Goal: Task Accomplishment & Management: Use online tool/utility

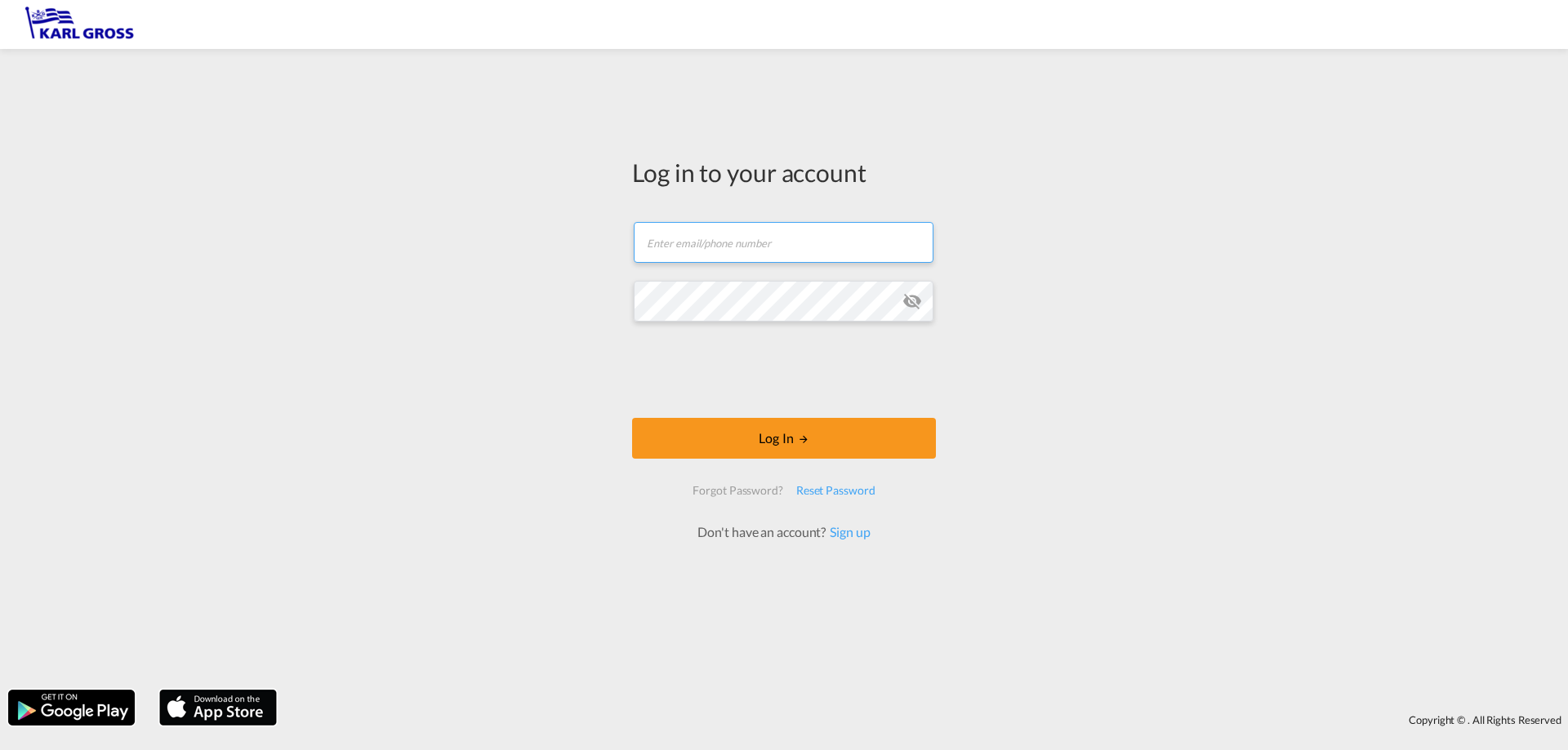
click at [811, 248] on input "text" at bounding box center [783, 242] width 300 height 41
type input "[PERSON_NAME][EMAIL_ADDRESS][DOMAIN_NAME]"
click at [632, 418] on button "Log In" at bounding box center [784, 438] width 304 height 41
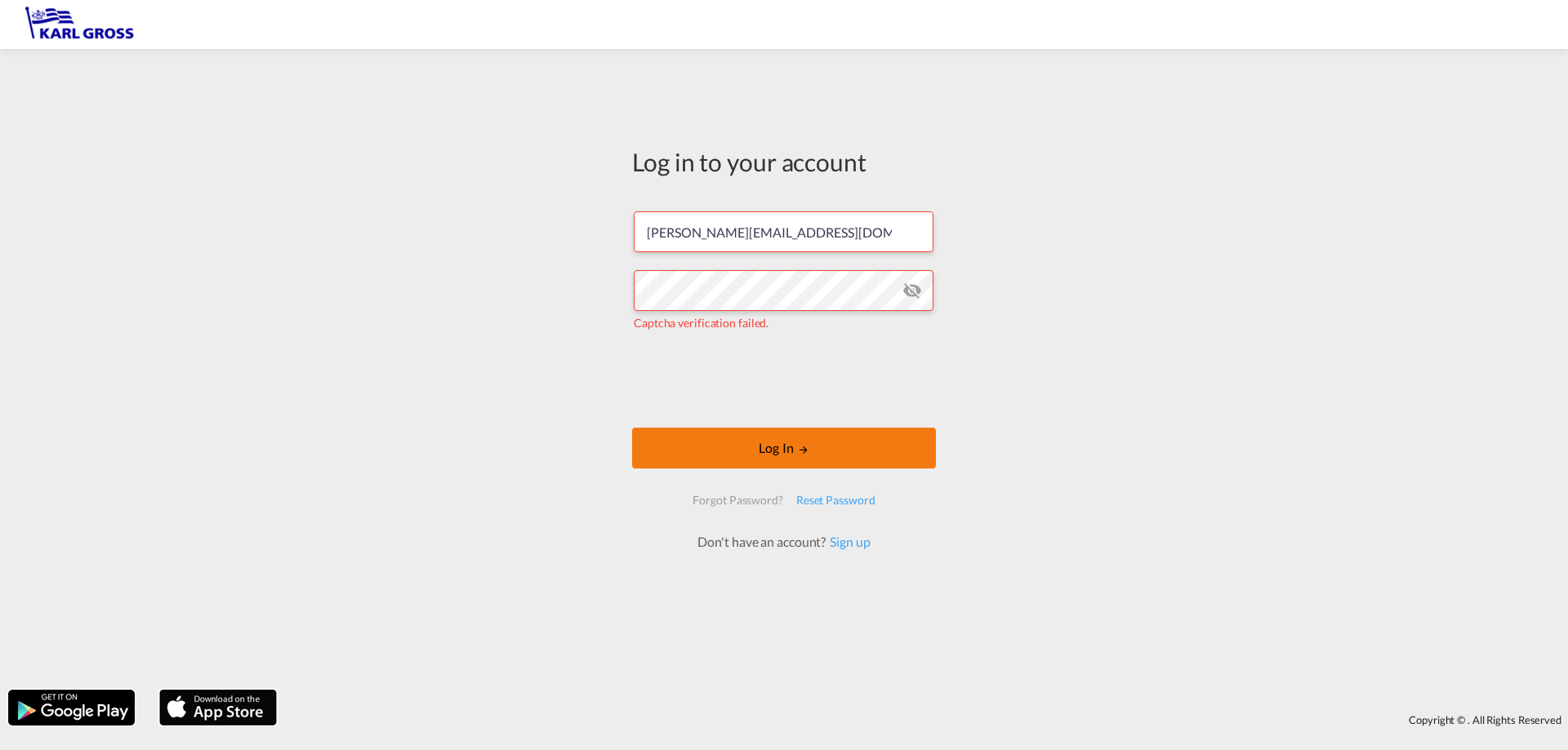
click at [691, 438] on body "Log in to your account [PERSON_NAME][EMAIL_ADDRESS][DOMAIN_NAME] [PERSON_NAME] …" at bounding box center [784, 375] width 1568 height 750
click at [786, 455] on button "Log In" at bounding box center [784, 448] width 304 height 41
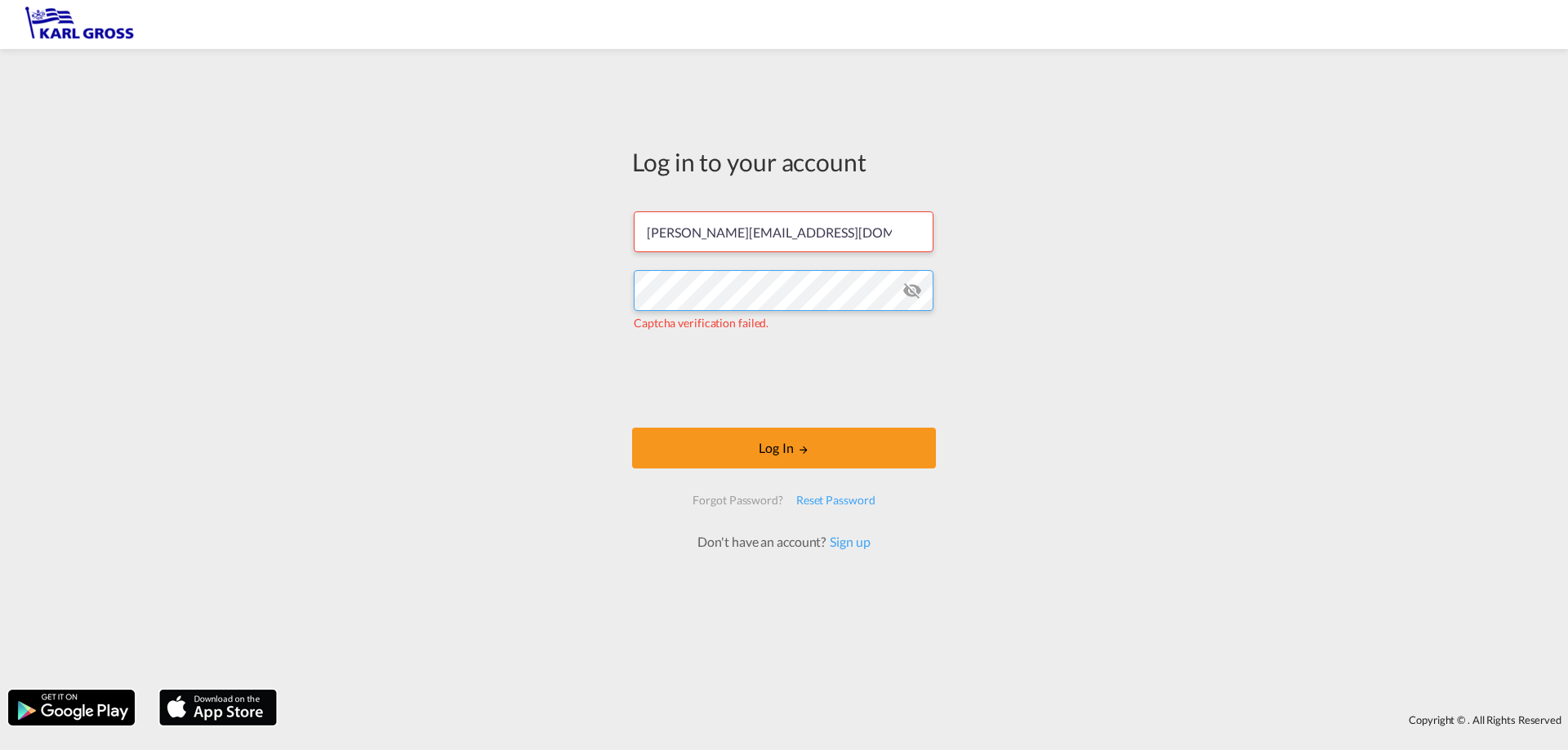
click at [507, 230] on div "Log in to your account [PERSON_NAME][EMAIL_ADDRESS][DOMAIN_NAME] [PERSON_NAME] …" at bounding box center [784, 369] width 1568 height 625
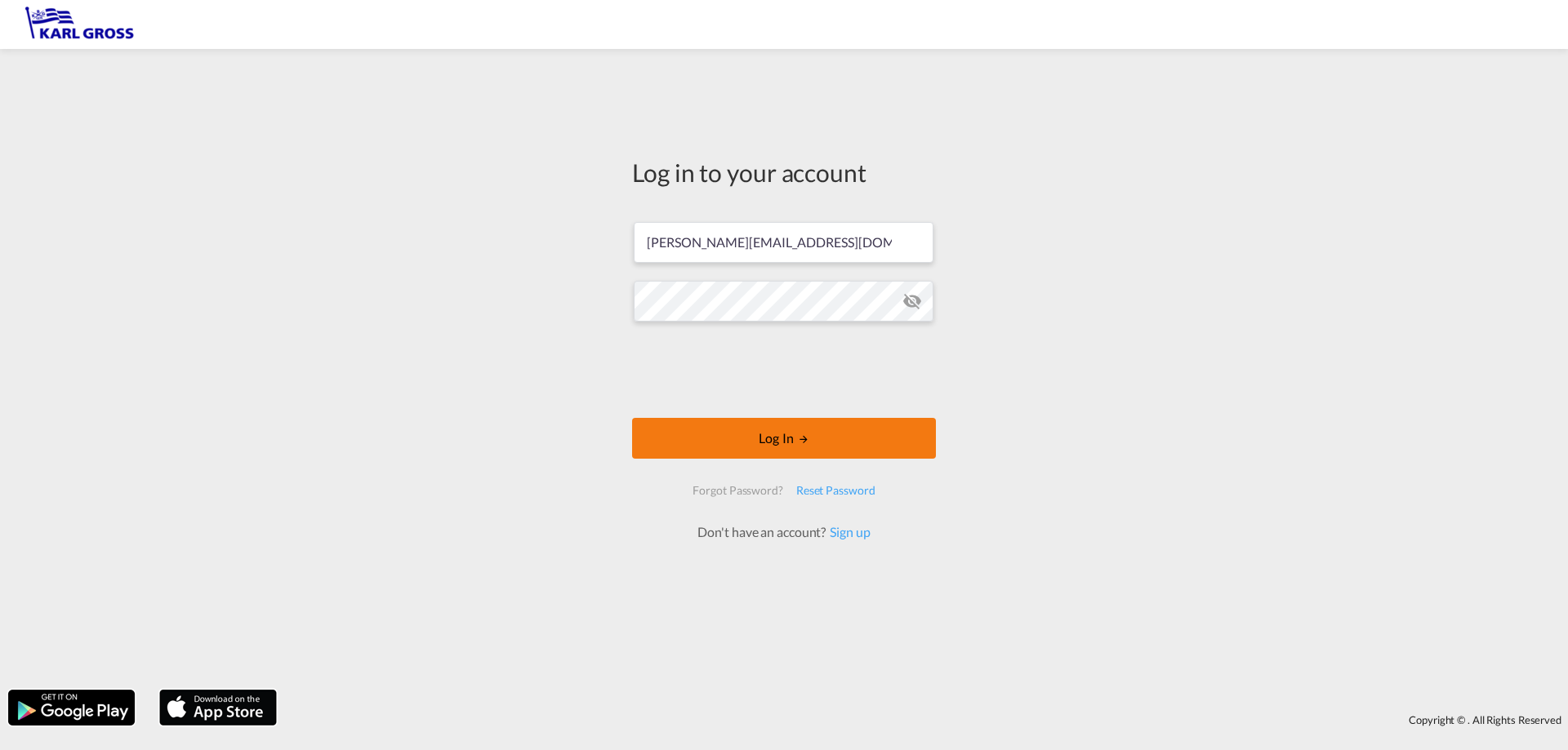
click at [757, 440] on button "Log In" at bounding box center [784, 438] width 304 height 41
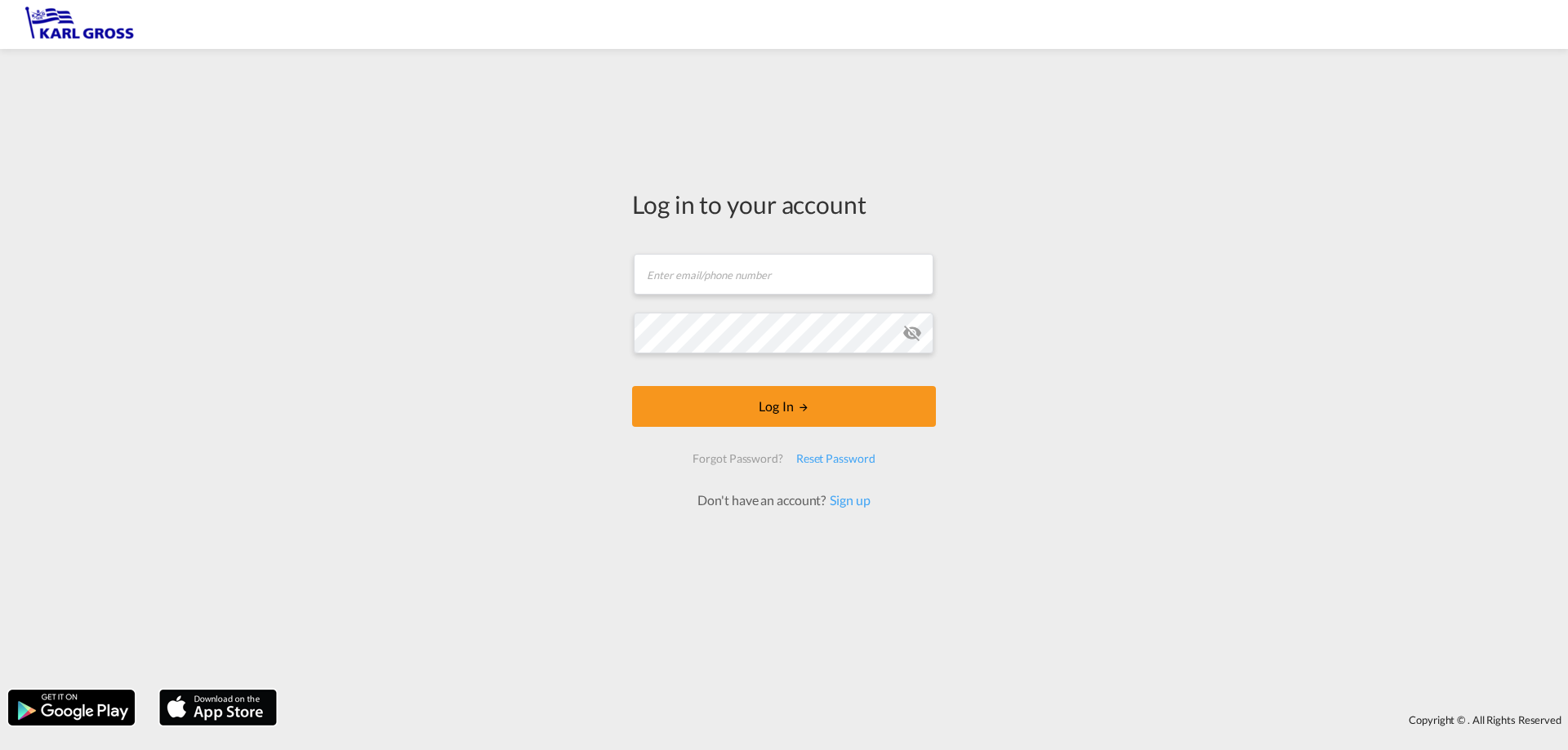
click at [768, 304] on form "Email field is required Password field is required Log In Forgot Password? Rese…" at bounding box center [784, 374] width 304 height 273
click at [768, 276] on input "text" at bounding box center [783, 274] width 300 height 41
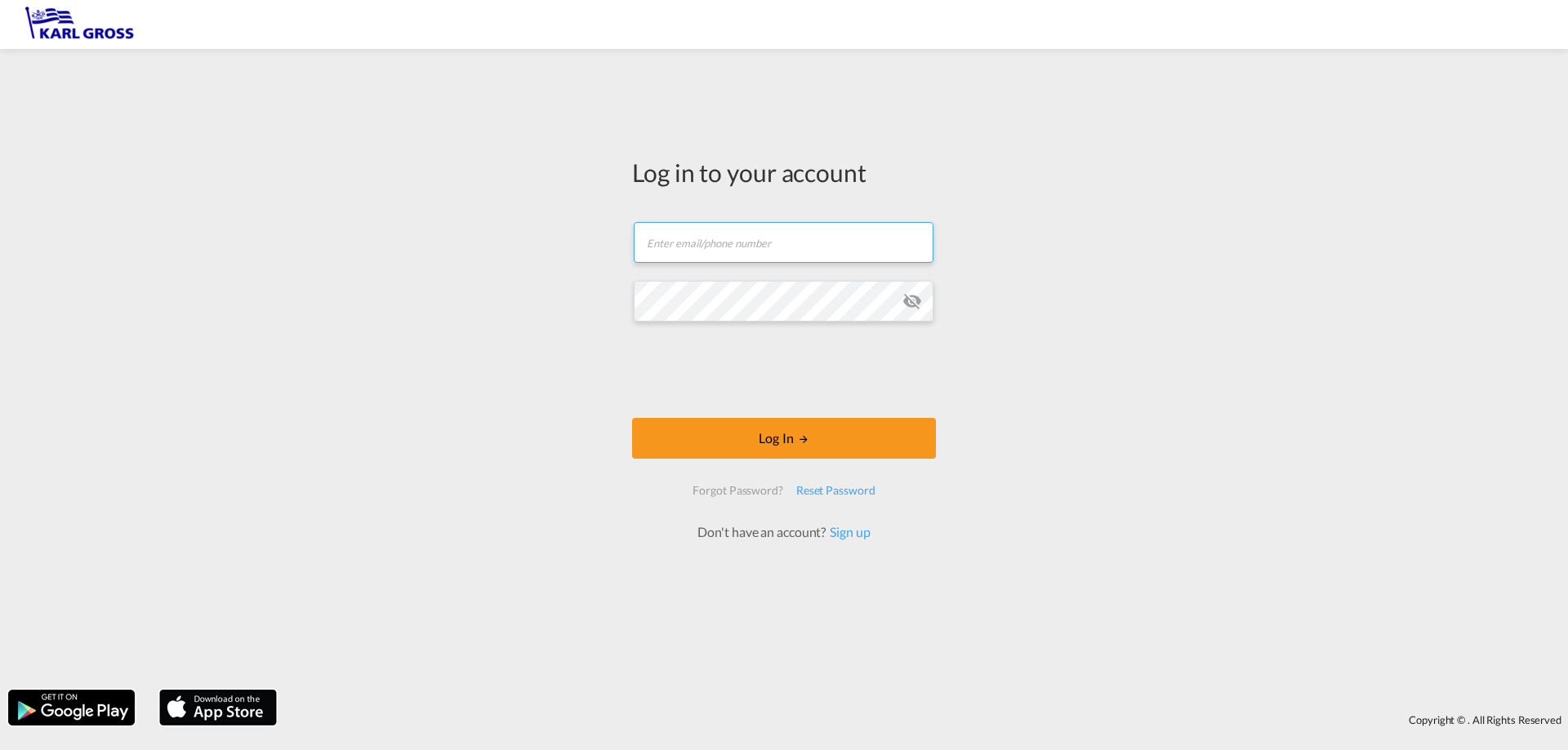
type input "[PERSON_NAME][EMAIL_ADDRESS][DOMAIN_NAME]"
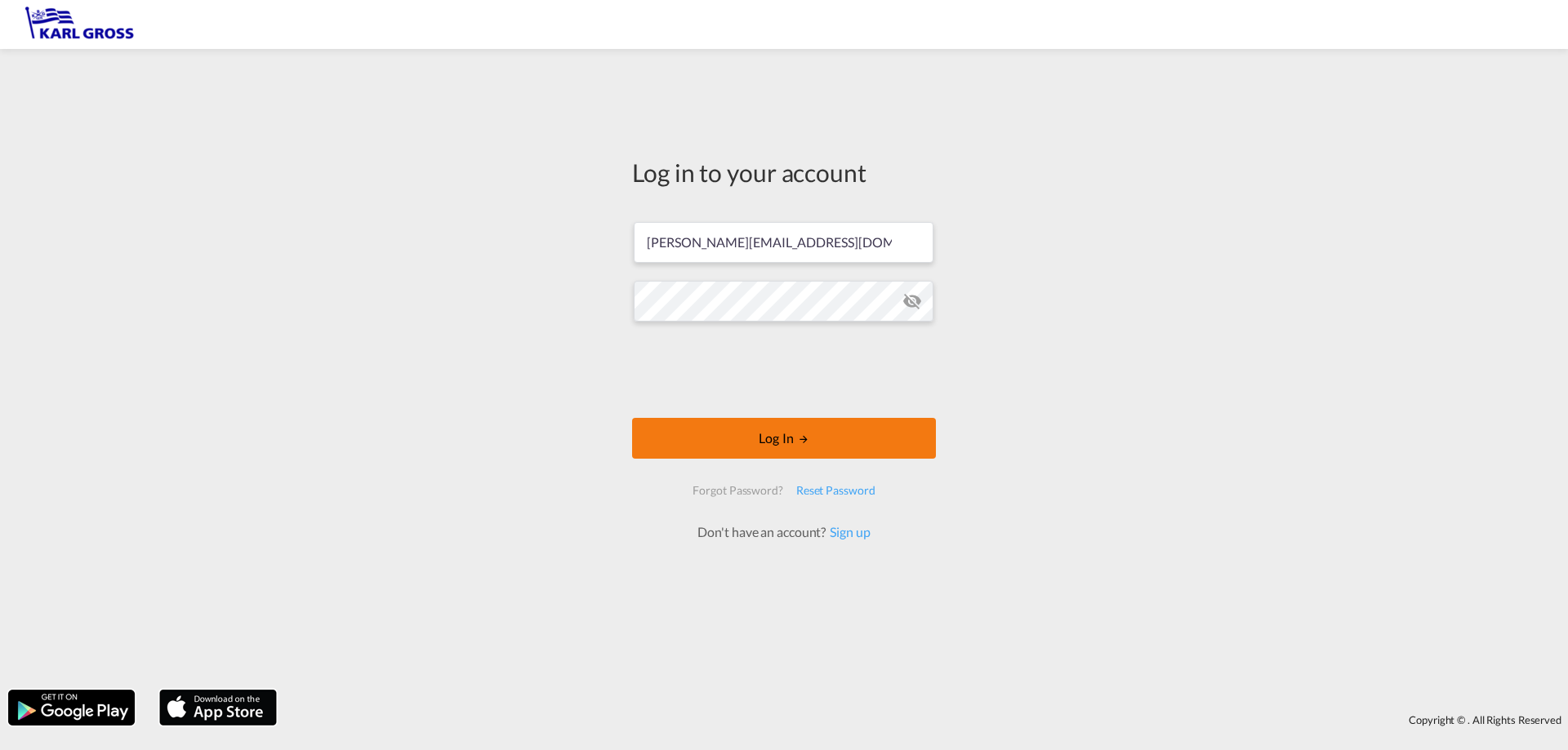
click at [754, 419] on button "Log In" at bounding box center [784, 438] width 304 height 41
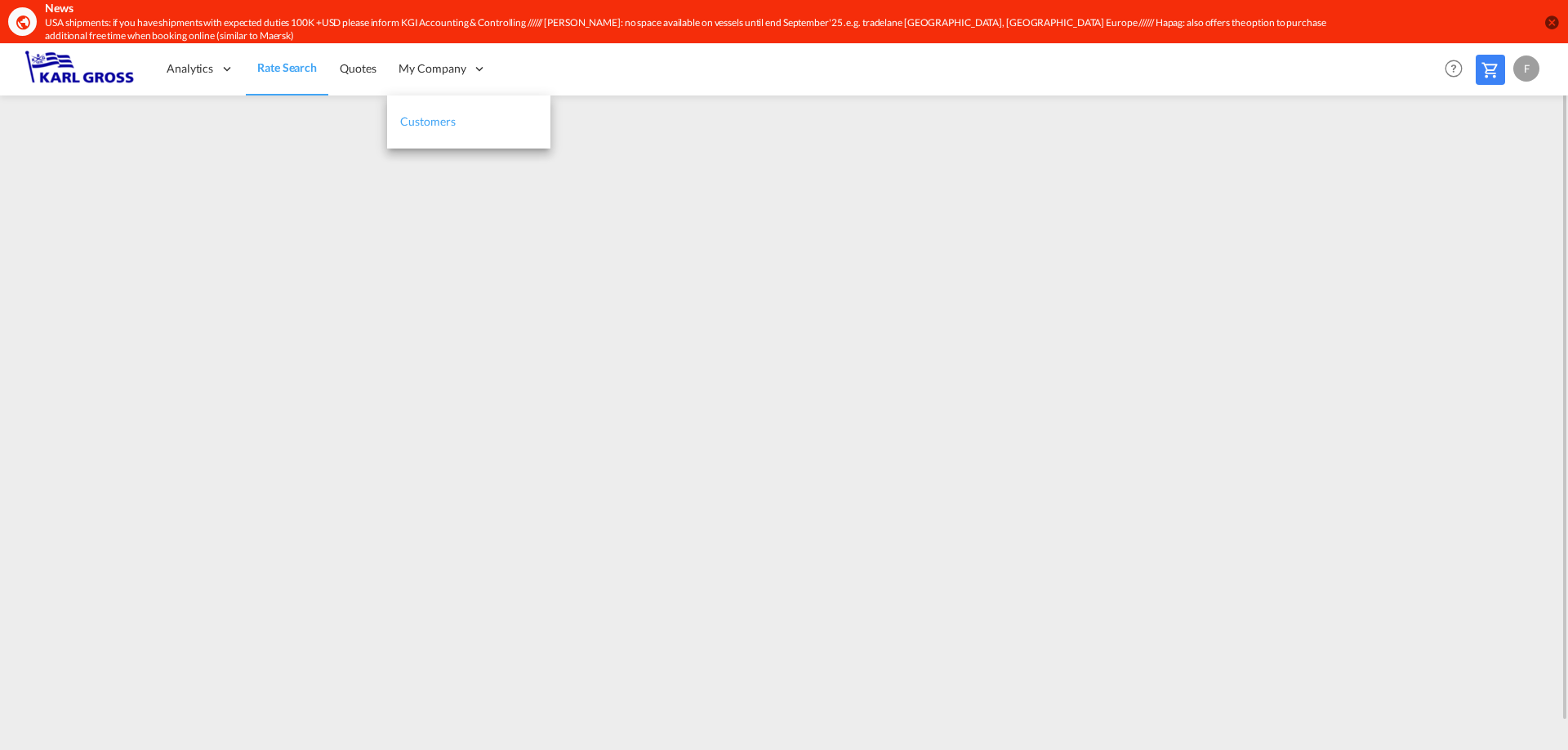
drag, startPoint x: 426, startPoint y: 120, endPoint x: 468, endPoint y: 146, distance: 49.4
click at [426, 120] on span "Customers" at bounding box center [427, 121] width 54 height 14
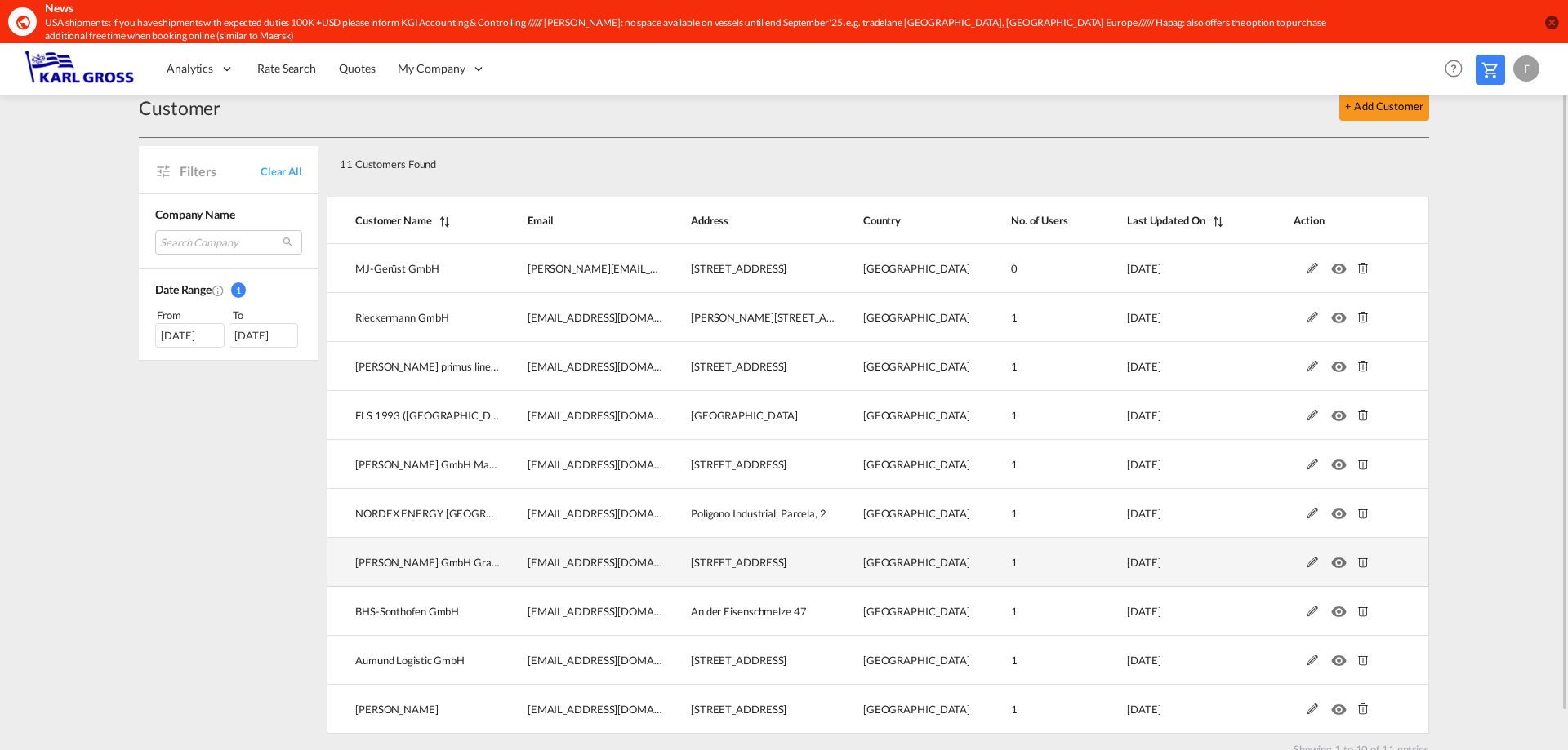
scroll to position [69, 0]
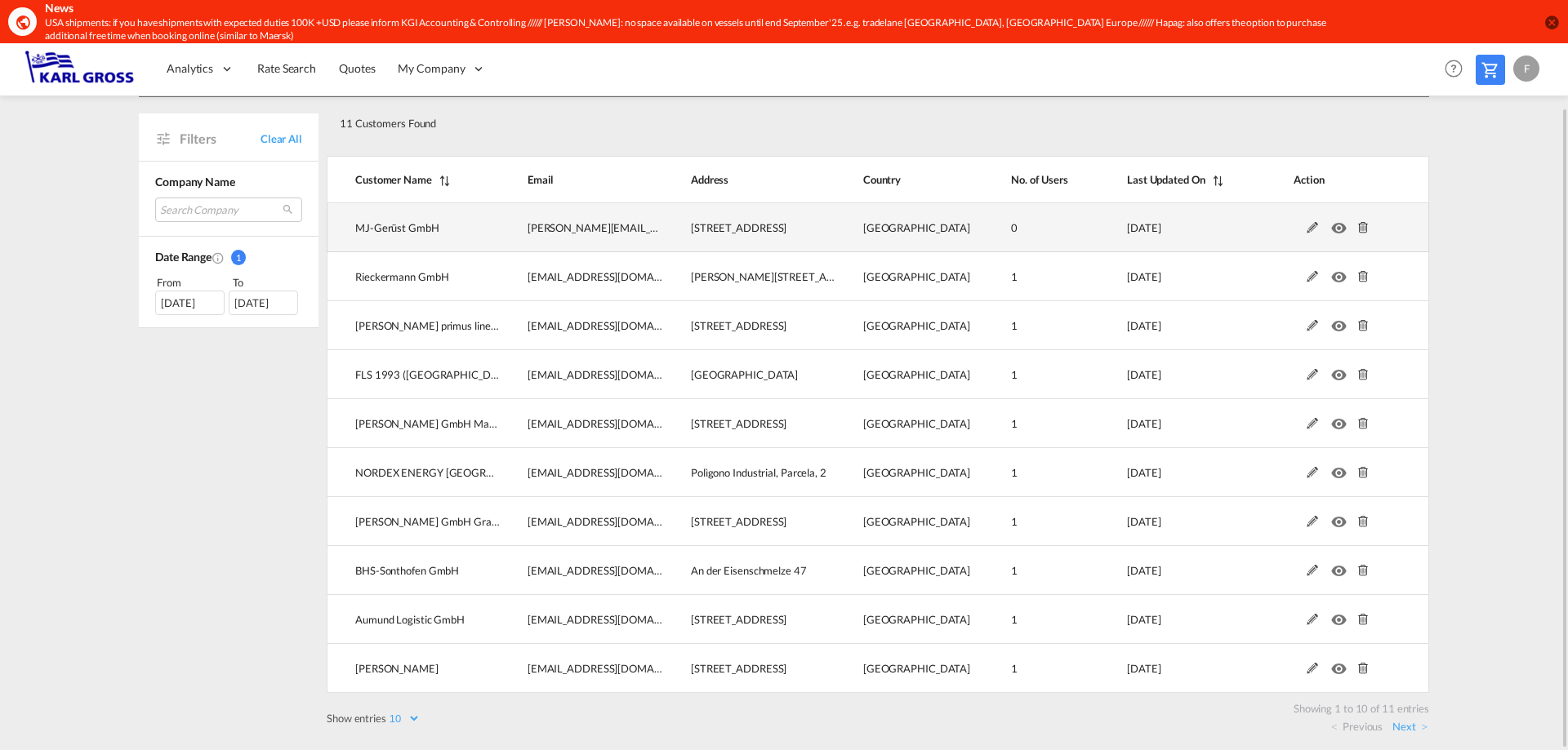
click at [1314, 229] on md-icon at bounding box center [1312, 227] width 22 height 11
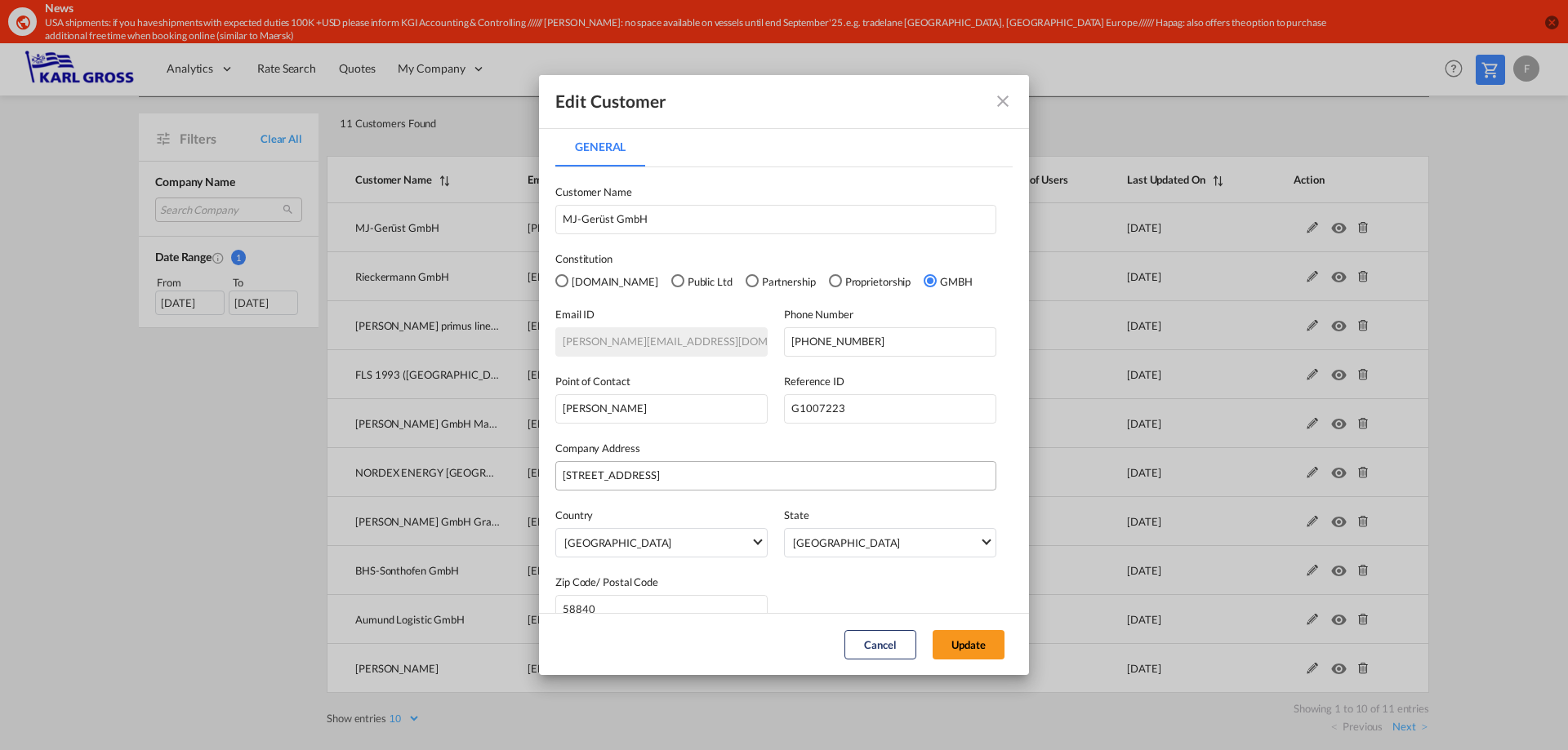
scroll to position [28, 0]
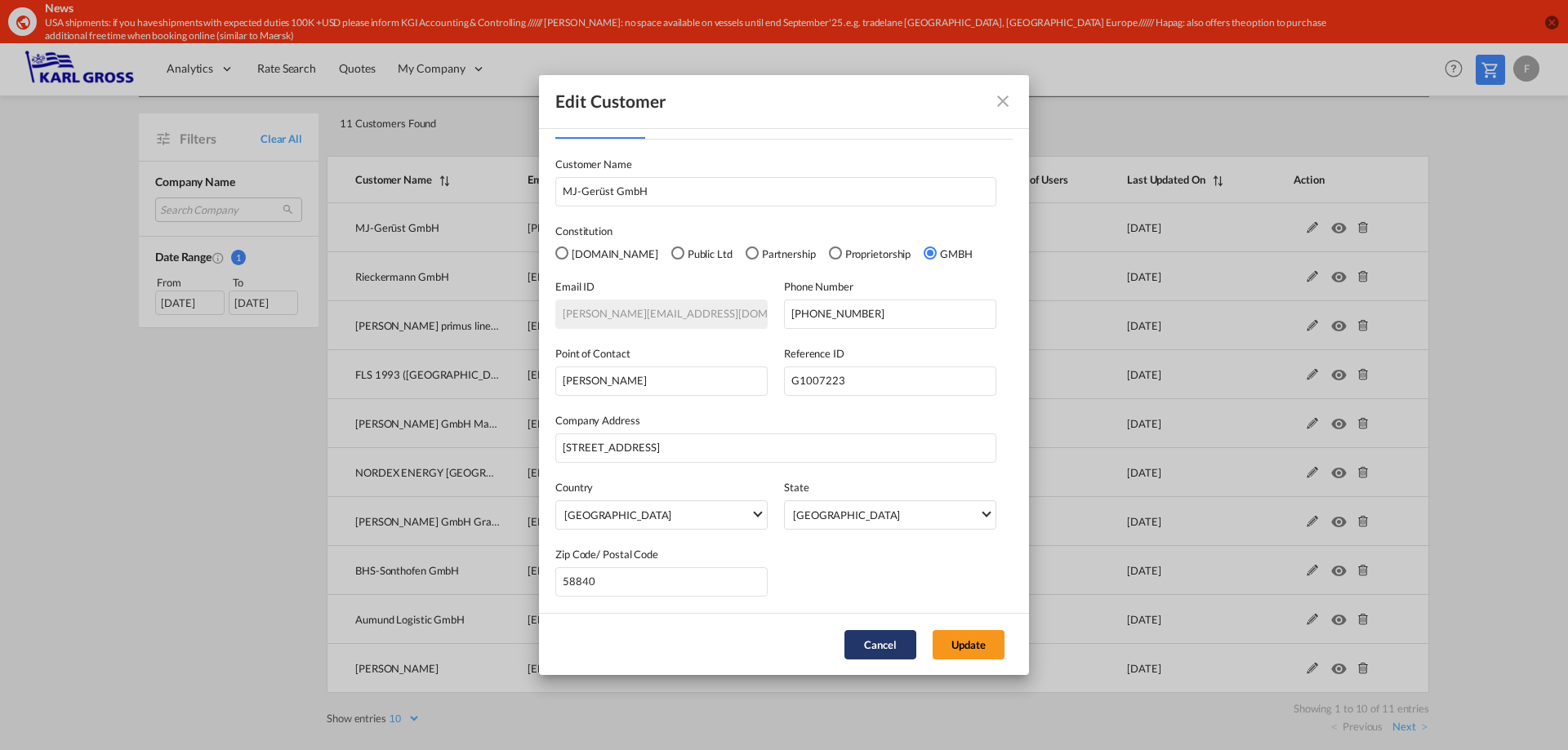
click at [883, 639] on button "Cancel" at bounding box center [880, 645] width 72 height 29
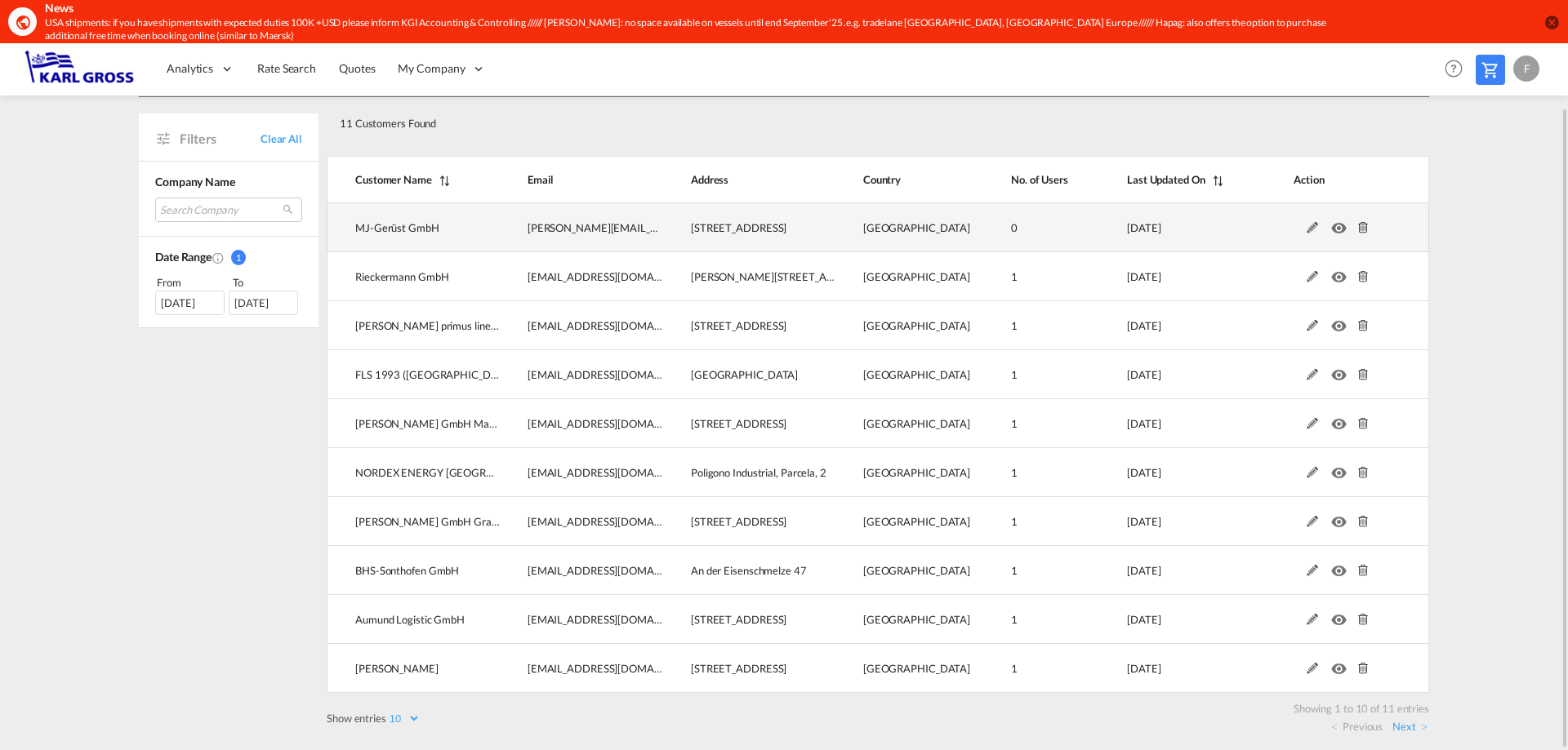
click at [1343, 226] on md-icon "icon-eye" at bounding box center [1342, 223] width 22 height 11
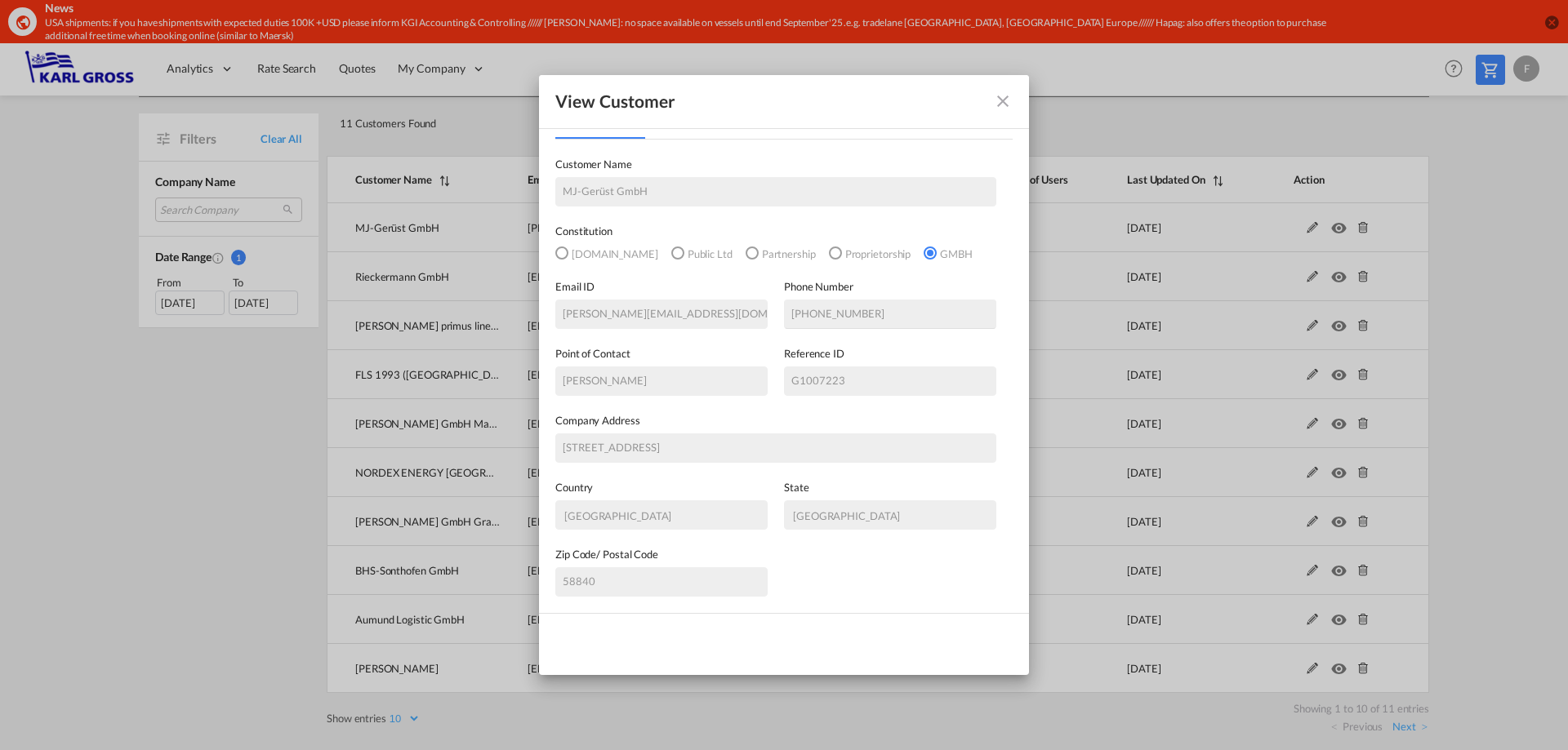
click at [997, 108] on md-icon "icon-close fg-AAA8AD" at bounding box center [1003, 101] width 20 height 20
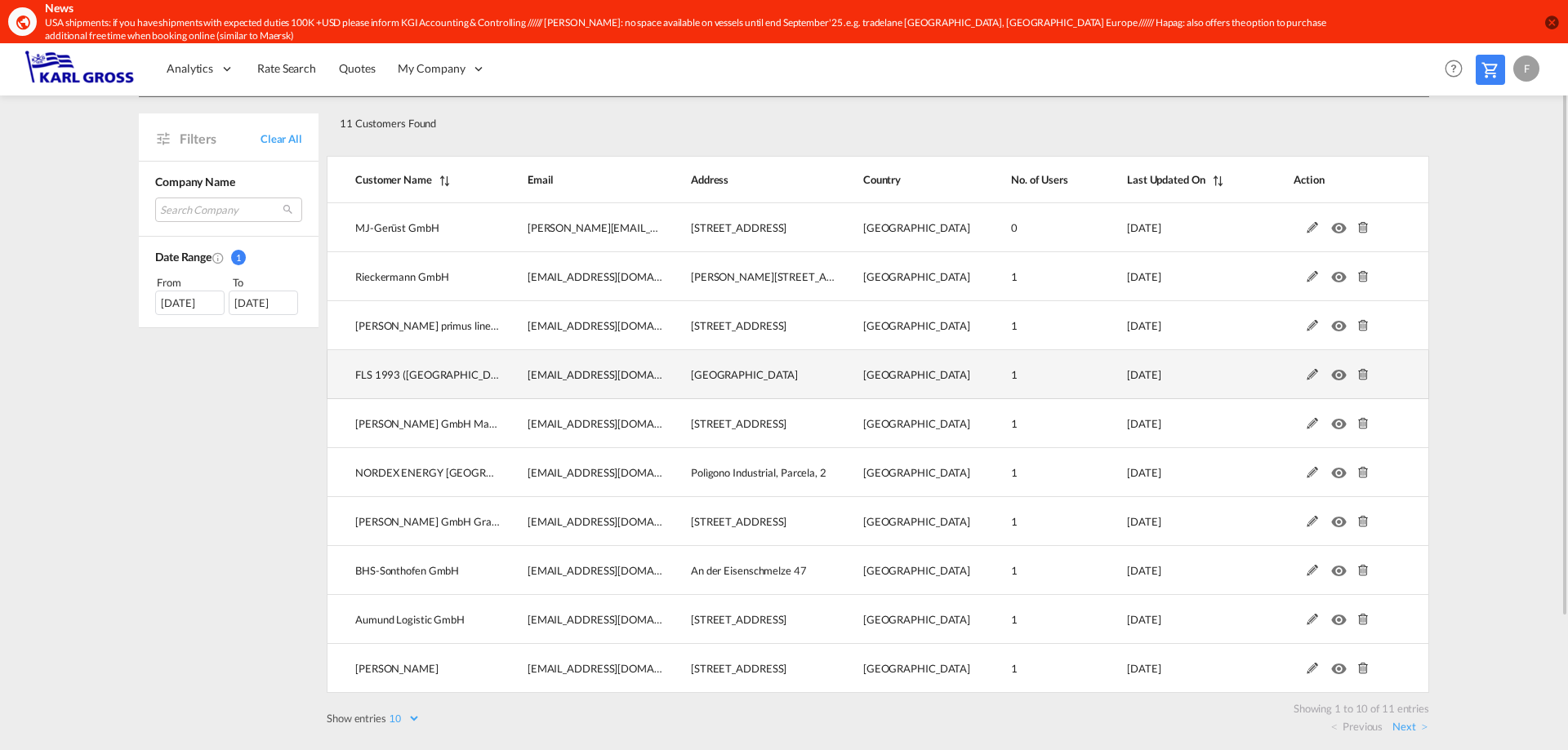
scroll to position [0, 0]
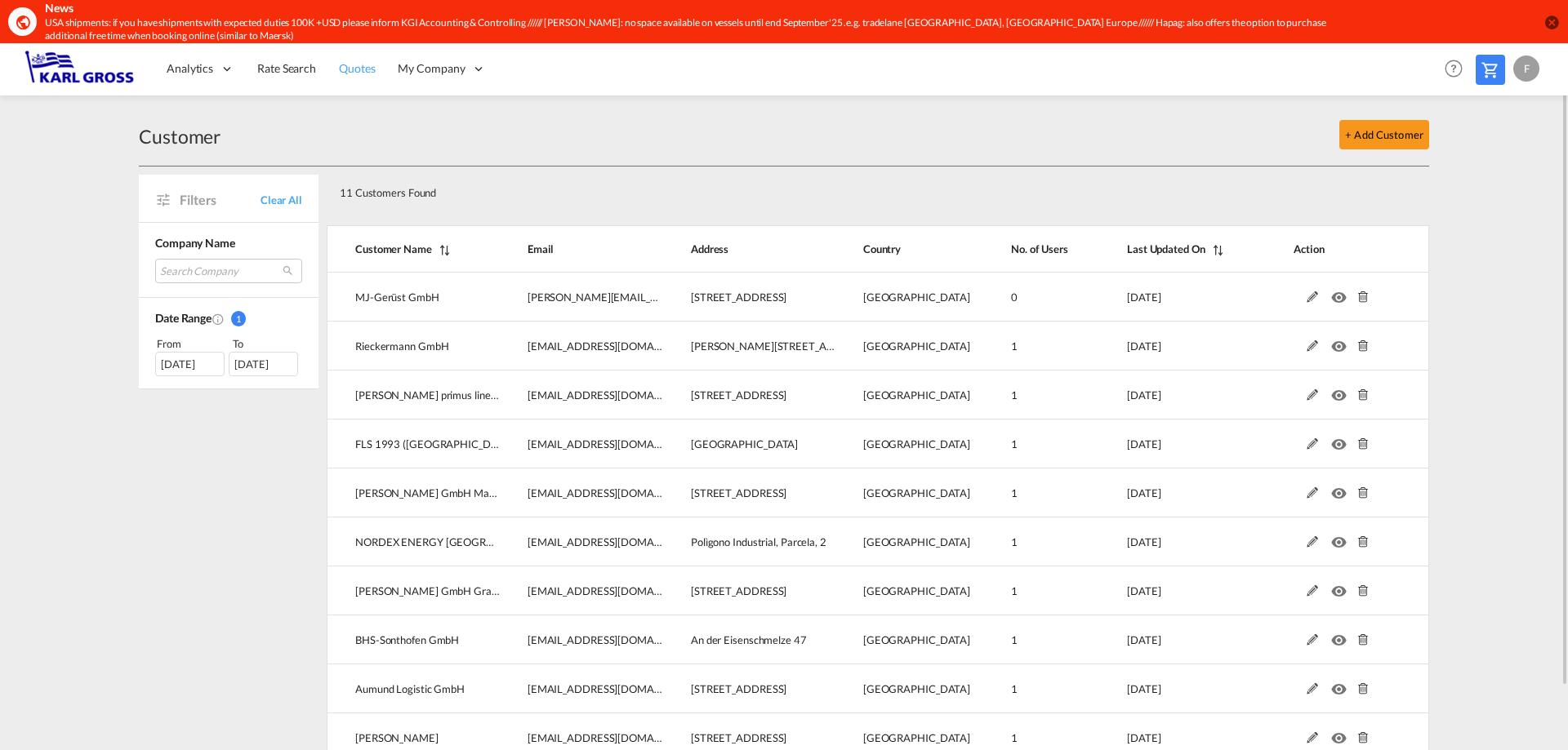
click at [379, 62] on link "Quotes" at bounding box center [357, 68] width 59 height 53
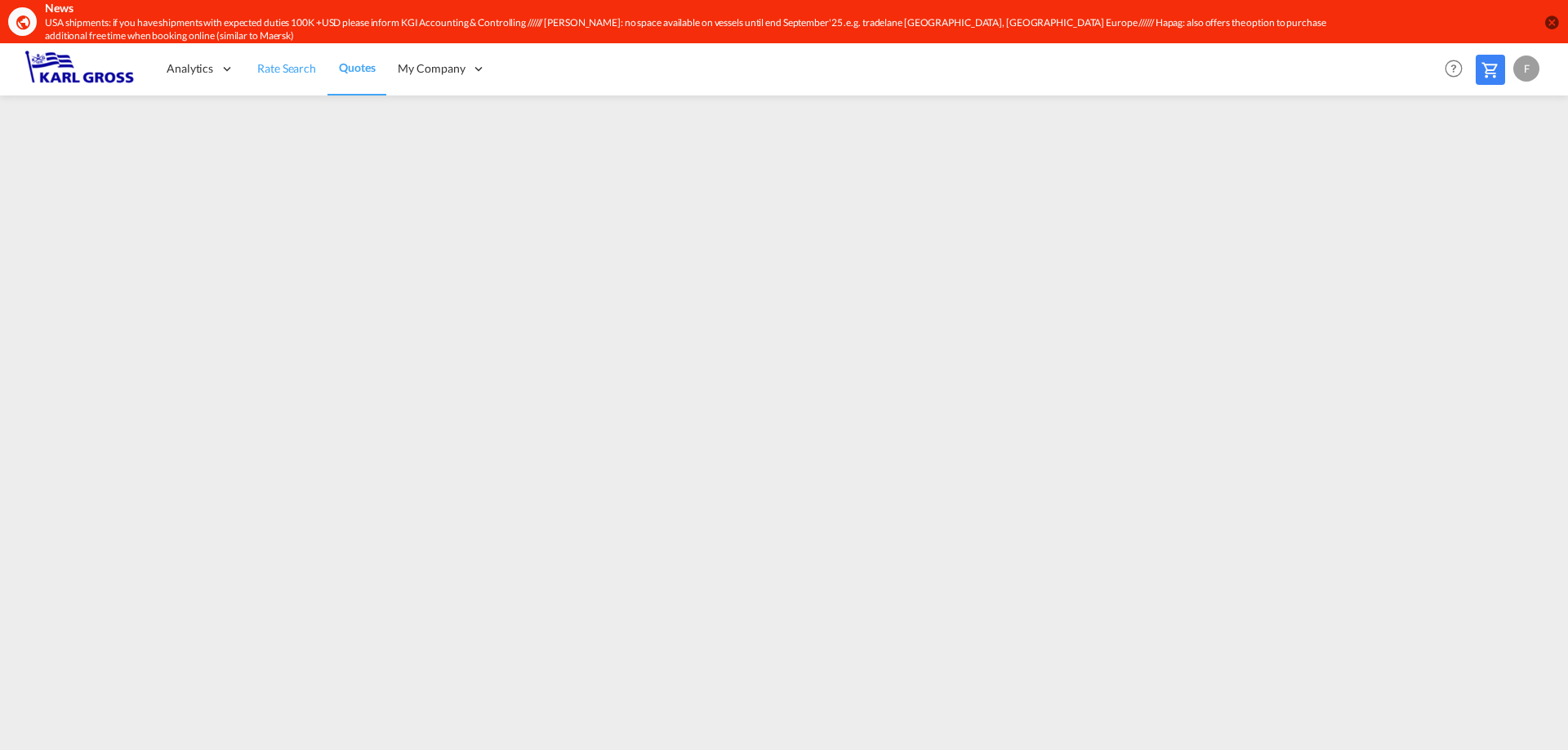
click at [285, 72] on span "Rate Search" at bounding box center [287, 68] width 59 height 14
